Goal: Find specific page/section: Find specific page/section

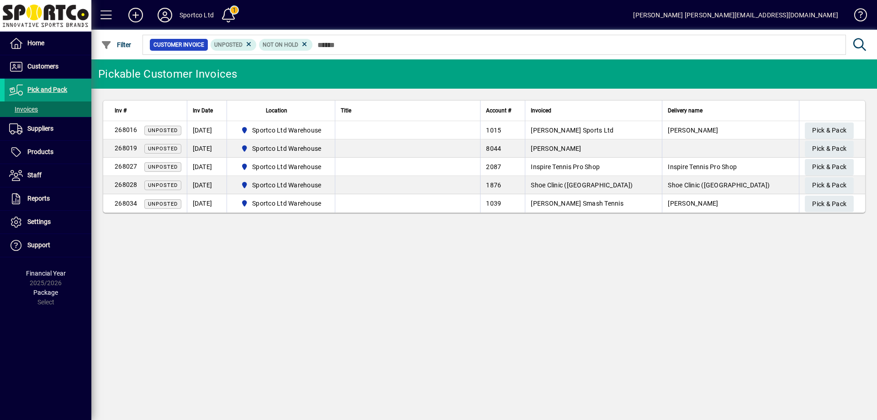
click at [46, 88] on span "Pick and Pack" at bounding box center [47, 89] width 40 height 7
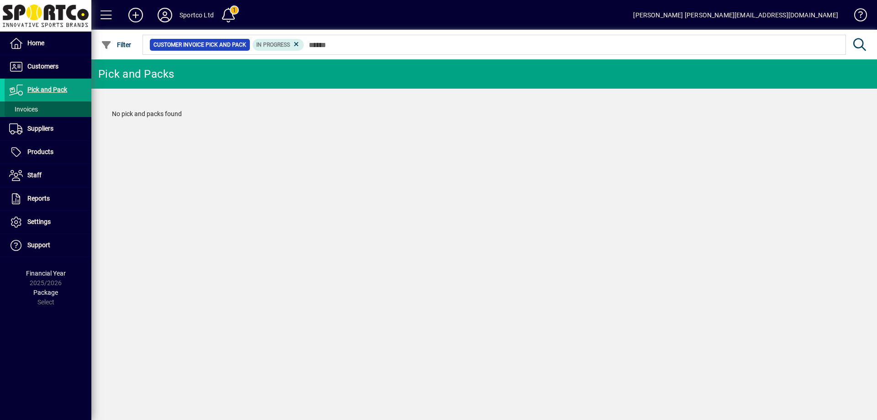
click at [28, 106] on span "Invoices" at bounding box center [23, 108] width 29 height 7
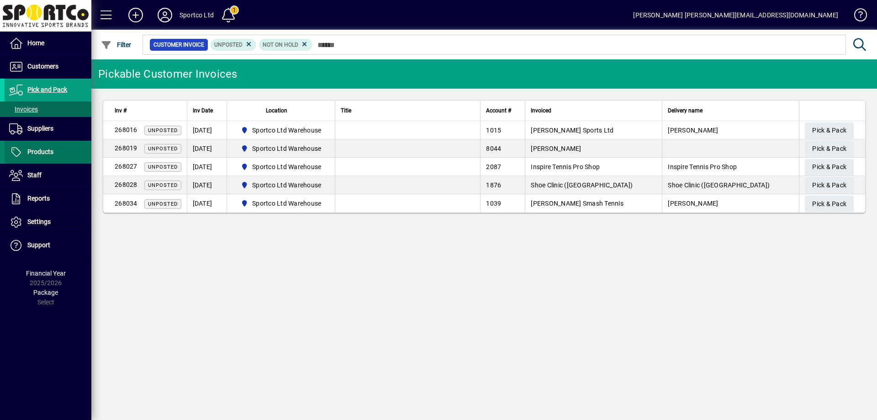
click at [43, 150] on span "Products" at bounding box center [40, 151] width 26 height 7
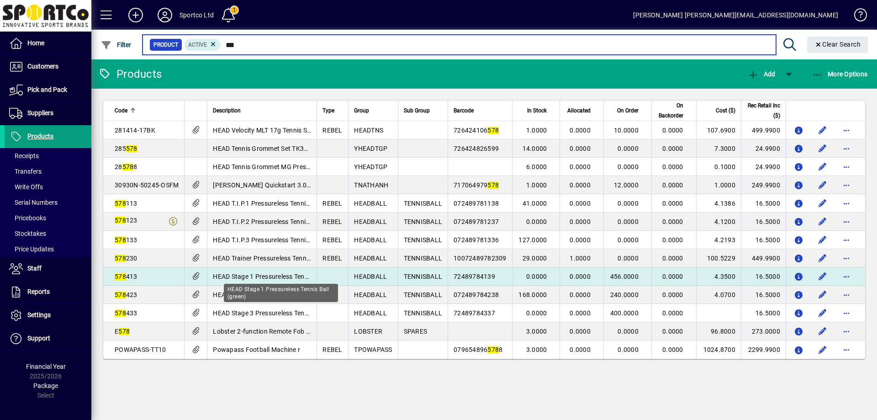
type input "***"
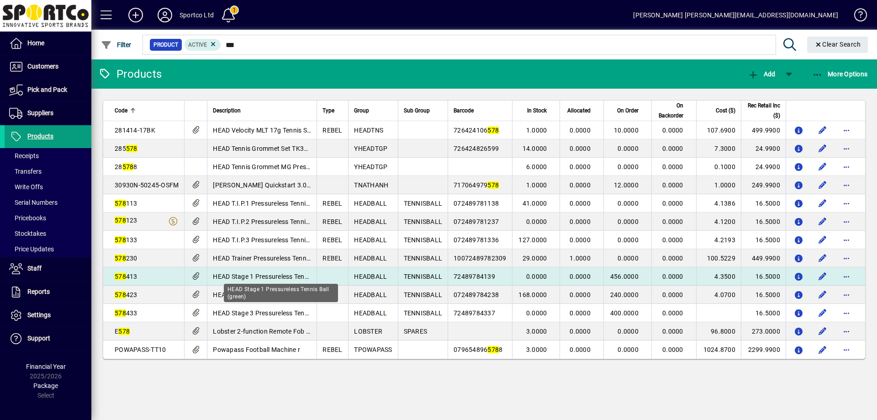
click at [233, 273] on span "HEAD Stage 1 Pressureless Tennis Ball (green)" at bounding box center [280, 276] width 135 height 7
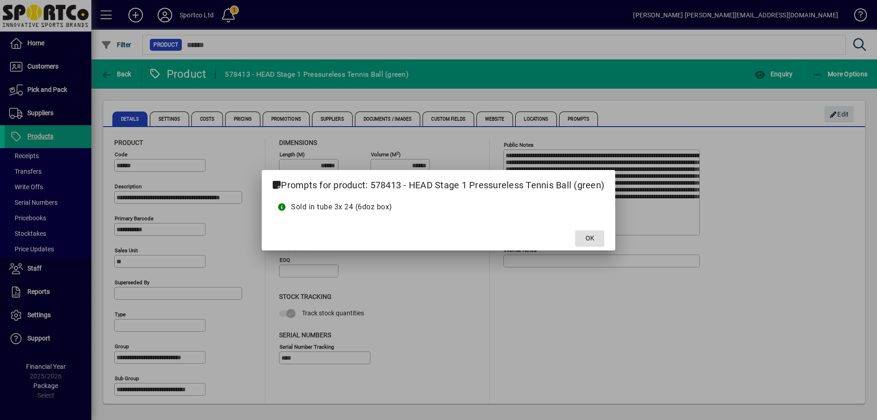
drag, startPoint x: 596, startPoint y: 239, endPoint x: 588, endPoint y: 251, distance: 14.4
click at [596, 240] on span at bounding box center [589, 238] width 29 height 22
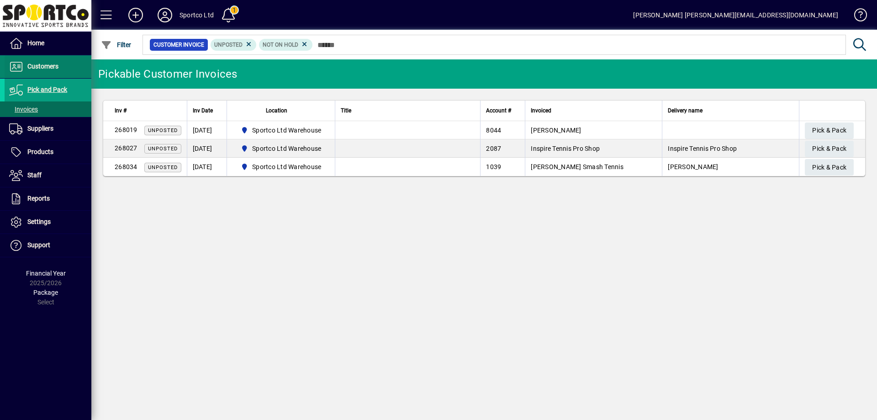
click at [45, 67] on span "Customers" at bounding box center [42, 66] width 31 height 7
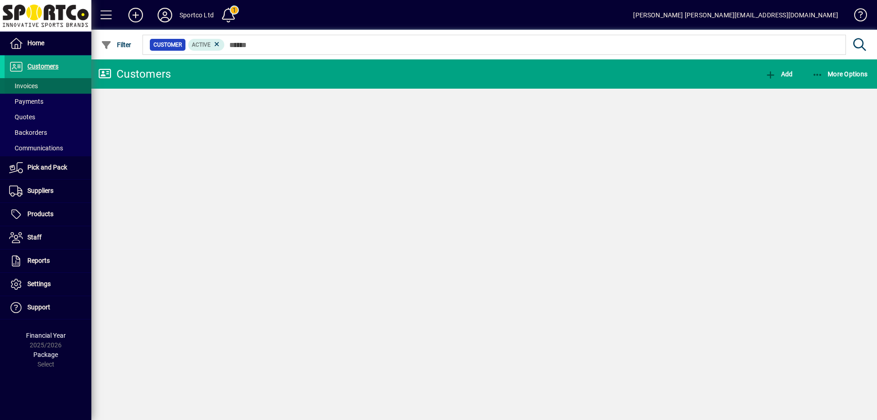
click at [20, 88] on span "Invoices" at bounding box center [23, 85] width 29 height 7
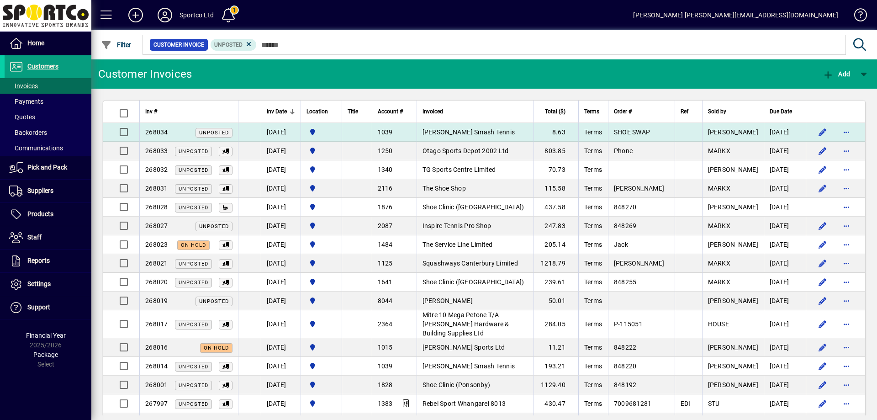
click at [444, 127] on td "[PERSON_NAME] Smash Tennis" at bounding box center [474, 132] width 117 height 19
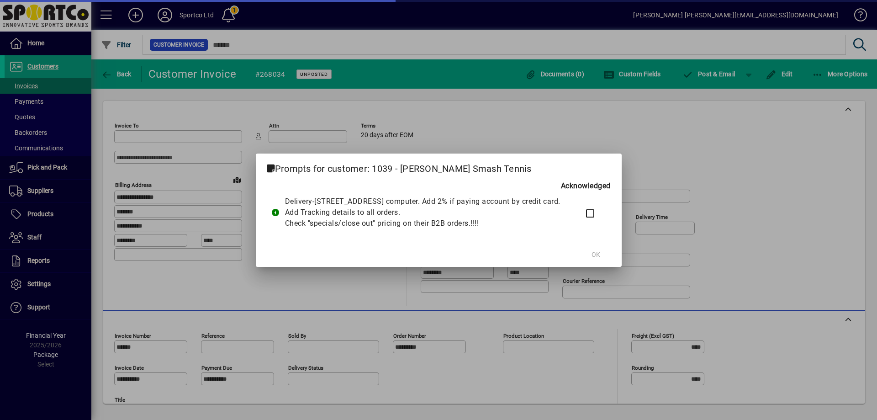
type input "**********"
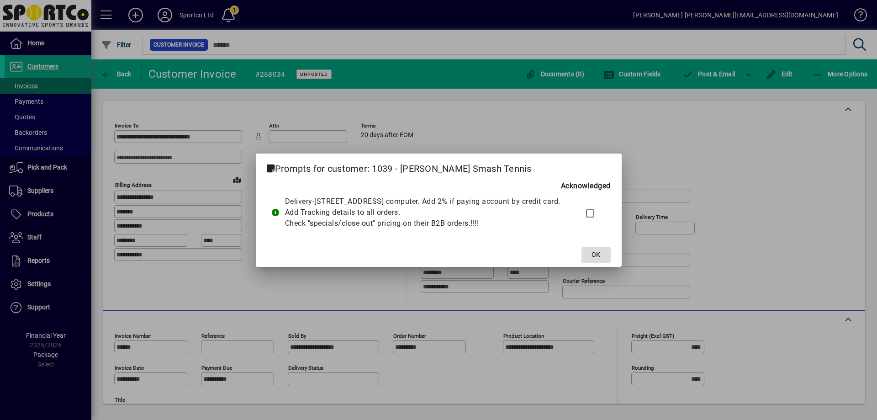
click at [600, 255] on button "OK" at bounding box center [595, 255] width 29 height 16
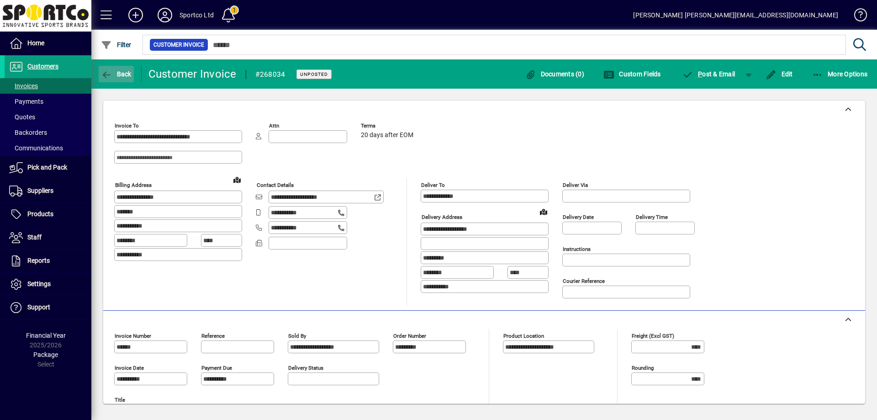
click at [107, 76] on icon "button" at bounding box center [106, 74] width 11 height 9
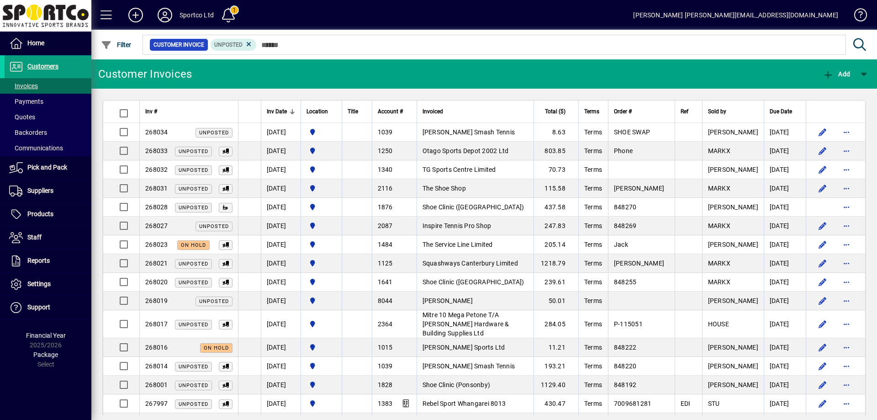
click at [485, 224] on td "Inspire Tennis Pro Shop" at bounding box center [474, 225] width 117 height 19
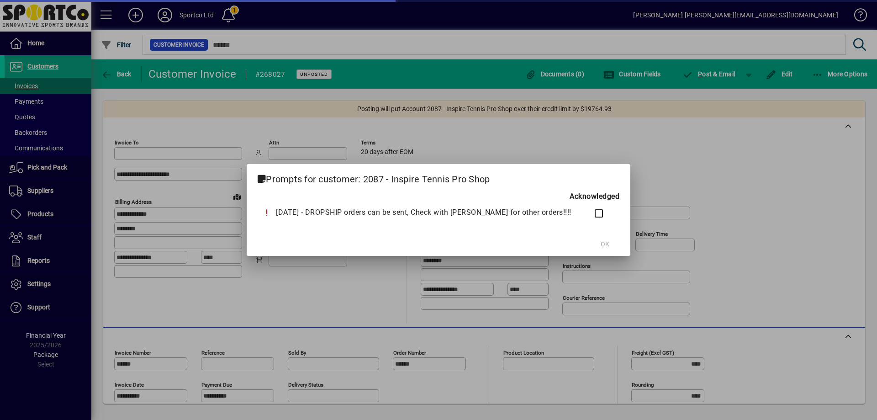
type input "**********"
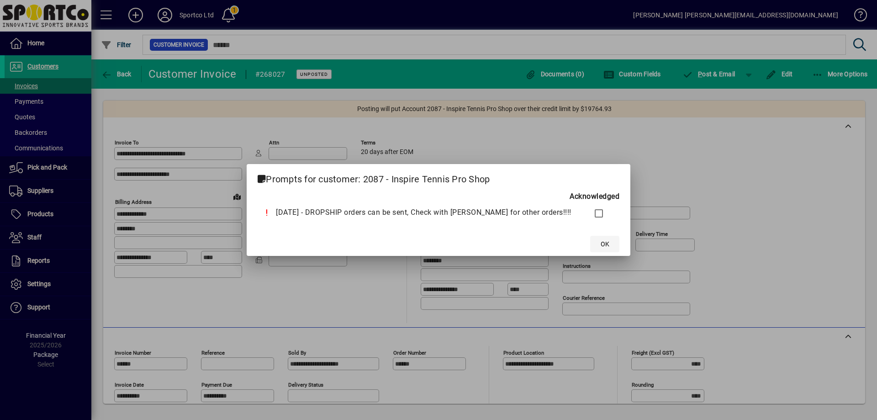
click at [600, 244] on span "OK" at bounding box center [604, 244] width 9 height 10
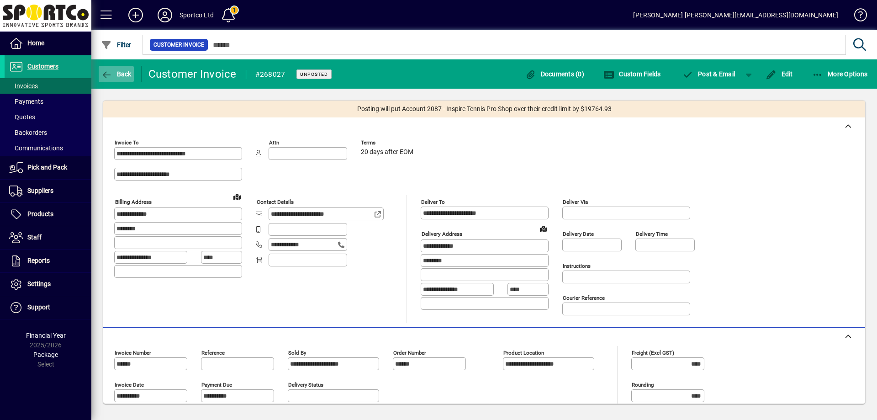
click at [115, 76] on span "Back" at bounding box center [116, 73] width 31 height 7
